Goal: Information Seeking & Learning: Compare options

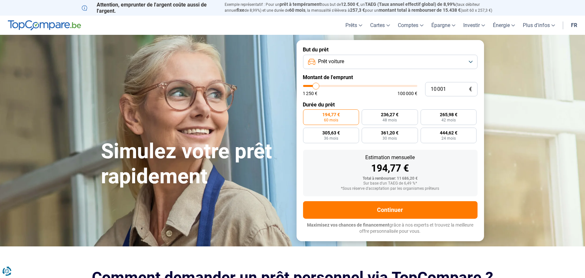
click at [432, 59] on button "Prêt voiture" at bounding box center [390, 62] width 174 height 14
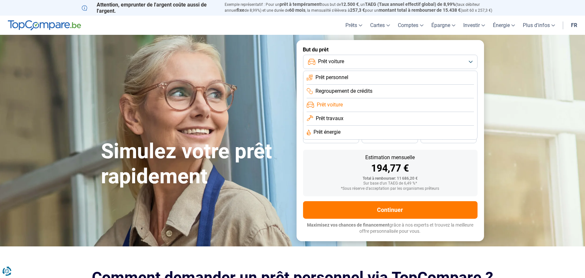
click at [501, 55] on section "Simulez votre prêt rapidement Simulez votre prêt rapidement But du prêt Prêt vo…" at bounding box center [292, 140] width 585 height 211
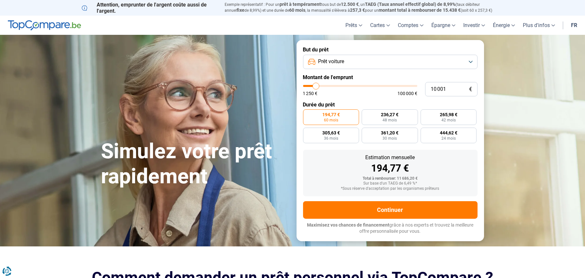
click at [469, 60] on button "Prêt voiture" at bounding box center [390, 62] width 174 height 14
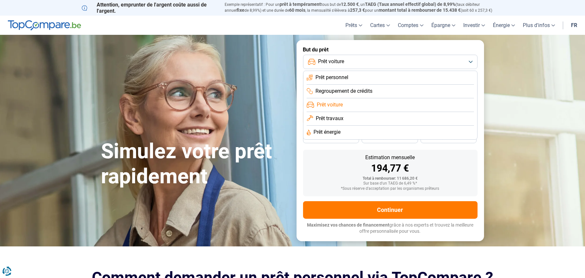
click at [325, 75] on span "Prêt personnel" at bounding box center [331, 77] width 33 height 7
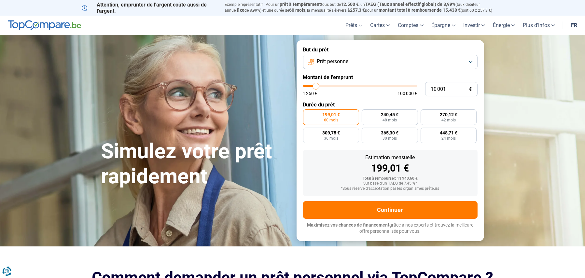
type input "10 250"
type input "10250"
type input "10 500"
type input "10500"
type input "10 750"
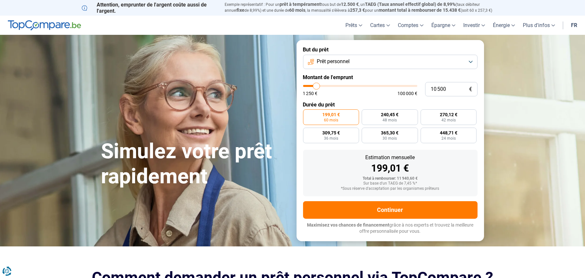
type input "10750"
type input "11 000"
type input "11000"
type input "11 250"
type input "11250"
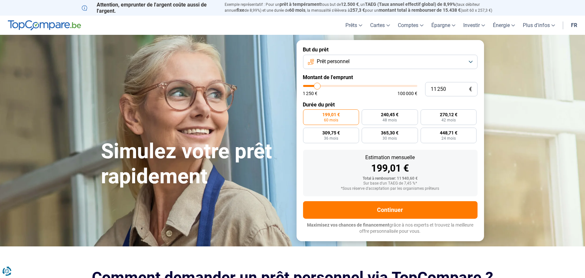
type input "11 000"
type input "11000"
type input "10 750"
type input "10750"
type input "10 500"
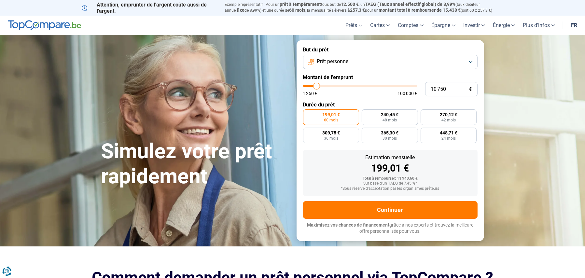
type input "10500"
type input "9 750"
type input "9750"
type input "9 250"
type input "9250"
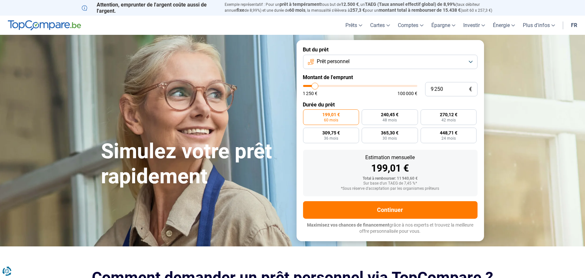
type input "8 750"
type input "8750"
type input "8 000"
type input "8000"
type input "6 750"
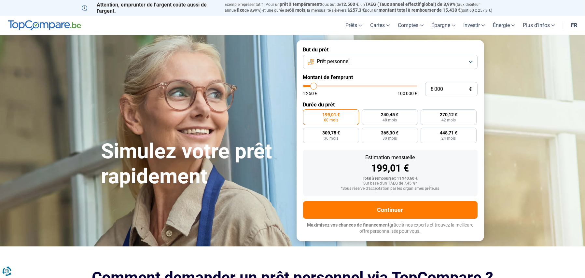
type input "6750"
type input "6 250"
type input "6250"
type input "5 750"
type input "5750"
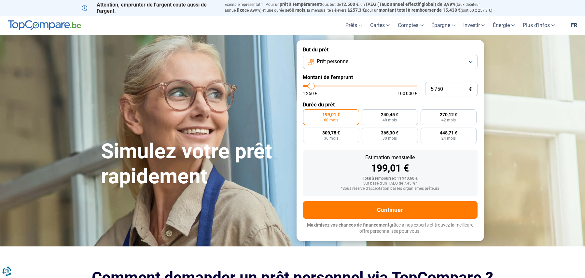
type input "5 250"
type input "5250"
type input "5 000"
type input "5000"
type input "4 500"
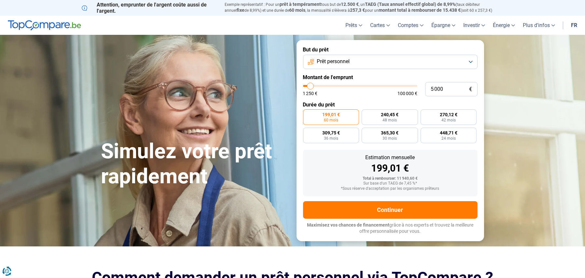
type input "4500"
type input "3 500"
type input "3500"
type input "2 750"
type input "2750"
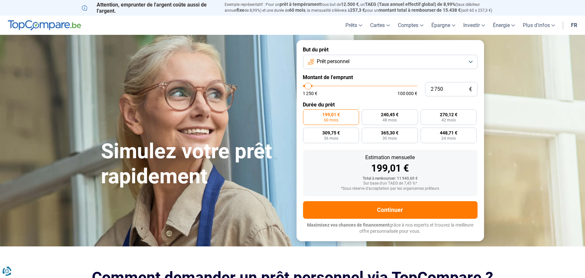
type input "1 250"
drag, startPoint x: 316, startPoint y: 87, endPoint x: 303, endPoint y: 86, distance: 12.4
type input "1250"
click at [303, 86] on input "range" at bounding box center [360, 86] width 114 height 2
radio input "true"
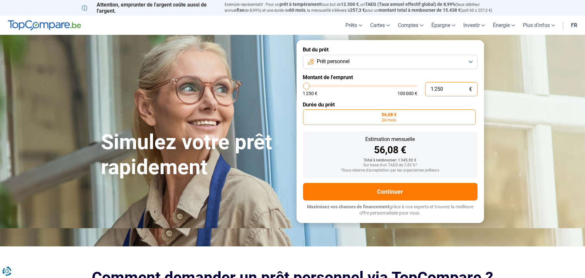
drag, startPoint x: 452, startPoint y: 88, endPoint x: 419, endPoint y: 91, distance: 33.1
click at [420, 91] on div "1 250 € 1 250 € 100 000 €" at bounding box center [390, 89] width 174 height 14
type input "0"
type input "1250"
type input "2"
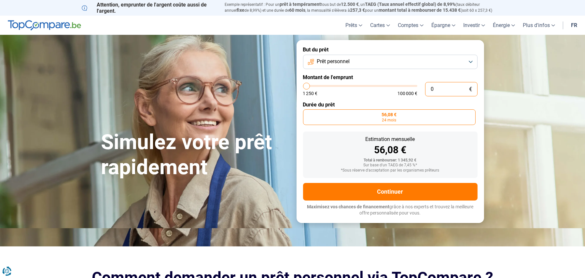
type input "1250"
type input "25"
type input "1250"
type input "250"
type input "1250"
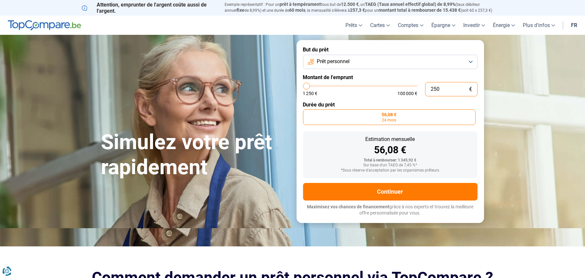
type input "2 500"
type input "2500"
type input "2 500"
click at [396, 118] on span "24 mois" at bounding box center [389, 120] width 14 height 4
click at [307, 114] on input "112,17 € 24 mois" at bounding box center [305, 111] width 4 height 4
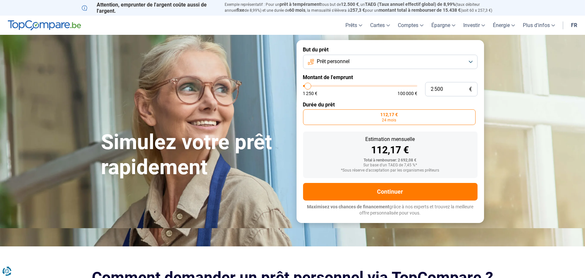
click at [389, 117] on span "112,17 €" at bounding box center [389, 114] width 18 height 5
click at [307, 114] on input "112,17 € 24 mois" at bounding box center [305, 111] width 4 height 4
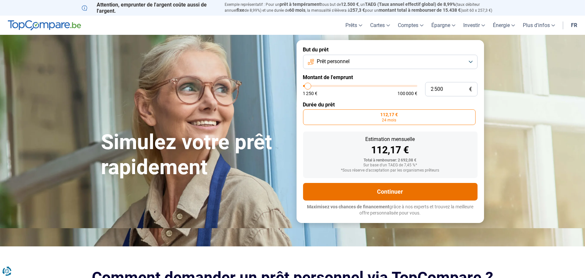
click at [396, 192] on button "Continuer" at bounding box center [390, 192] width 174 height 18
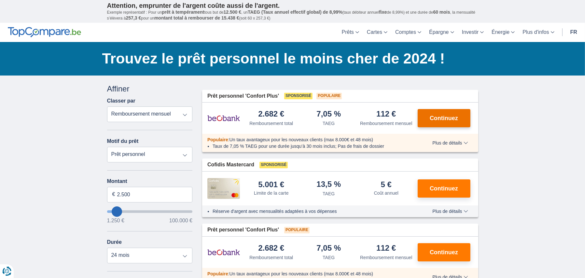
click at [446, 118] on span "Continuez" at bounding box center [444, 118] width 28 height 6
